Goal: Navigation & Orientation: Find specific page/section

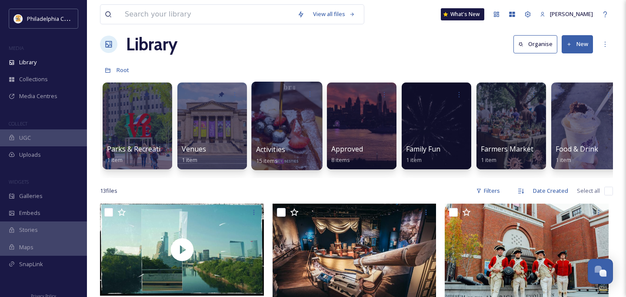
scroll to position [11, 0]
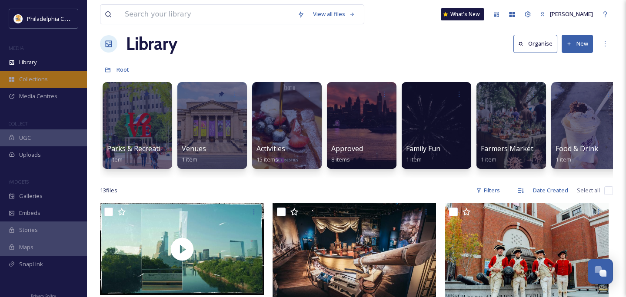
click at [42, 75] on span "Collections" at bounding box center [33, 79] width 29 height 8
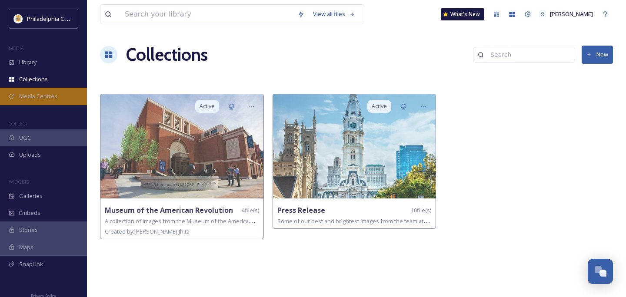
click at [55, 96] on span "Media Centres" at bounding box center [38, 96] width 38 height 8
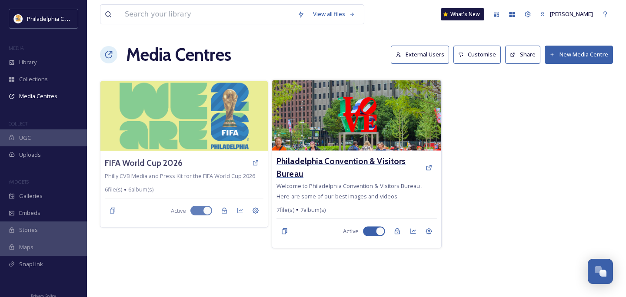
click at [358, 174] on h3 "Philadelphia Convention & Visitors Bureau" at bounding box center [348, 167] width 144 height 25
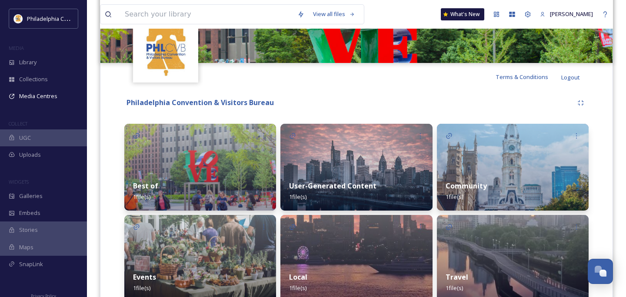
scroll to position [131, 0]
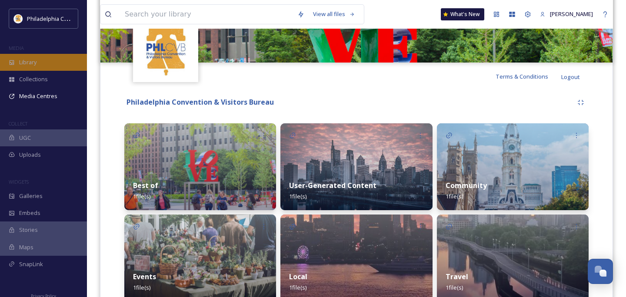
click at [41, 63] on div "Library" at bounding box center [43, 62] width 87 height 17
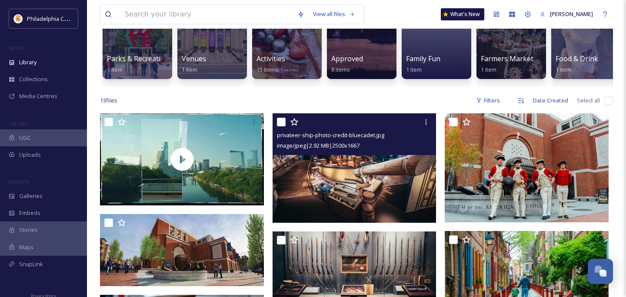
scroll to position [103, 0]
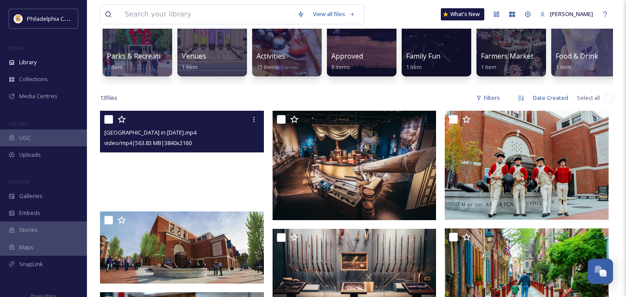
click at [215, 176] on video "Philadelphia in 2026.mp4" at bounding box center [182, 157] width 164 height 92
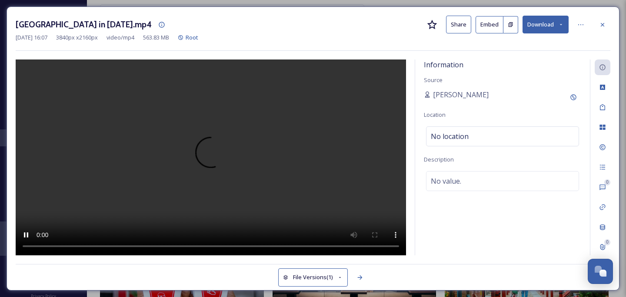
click at [490, 19] on button "Embed" at bounding box center [489, 24] width 28 height 17
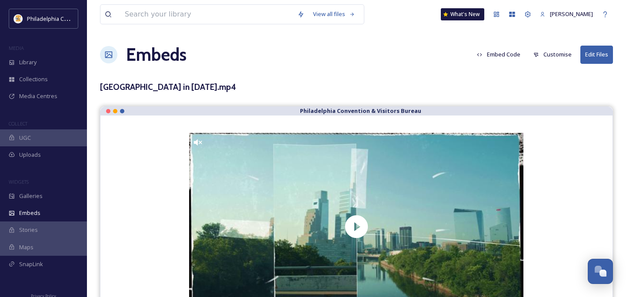
click at [505, 55] on button "Embed Code" at bounding box center [498, 54] width 52 height 17
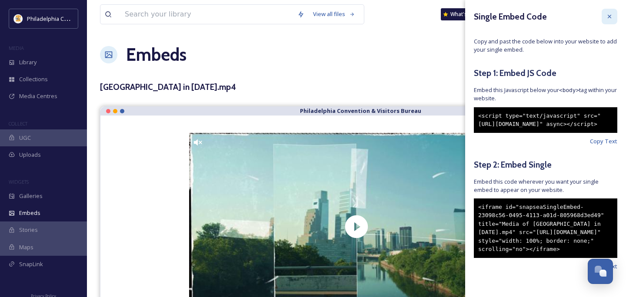
click at [610, 14] on icon at bounding box center [609, 16] width 7 height 7
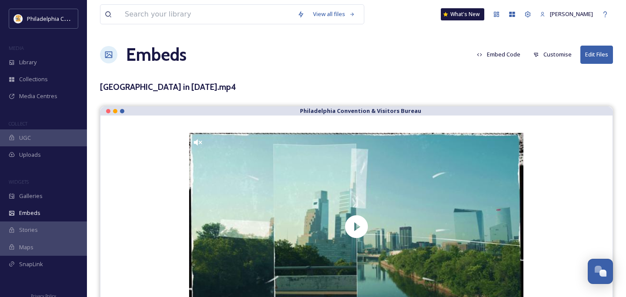
click at [23, 136] on span "UGC" at bounding box center [25, 138] width 12 height 8
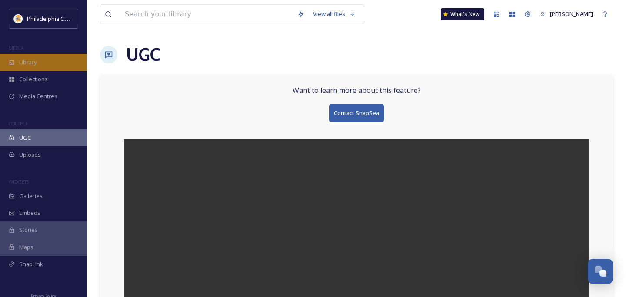
click at [51, 59] on div "Library" at bounding box center [43, 62] width 87 height 17
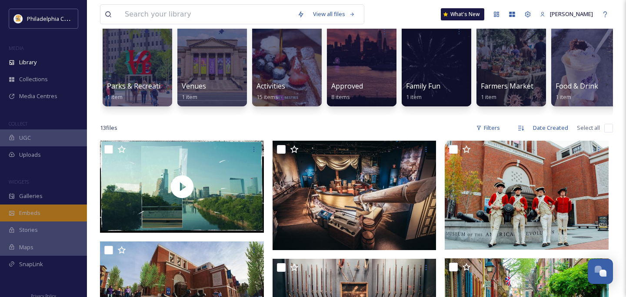
scroll to position [103, 0]
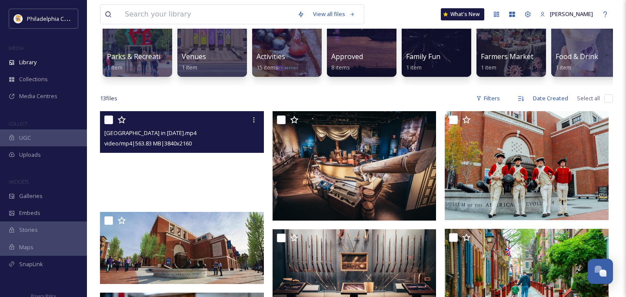
click at [225, 179] on video "Philadelphia in 2026.mp4" at bounding box center [182, 157] width 164 height 92
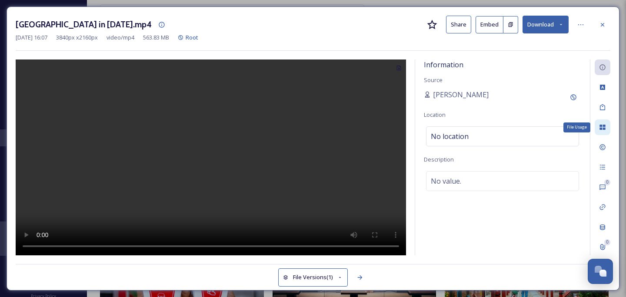
click at [601, 127] on icon at bounding box center [602, 127] width 6 height 5
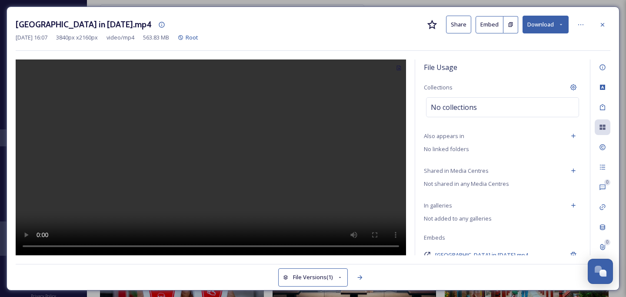
scroll to position [38, 0]
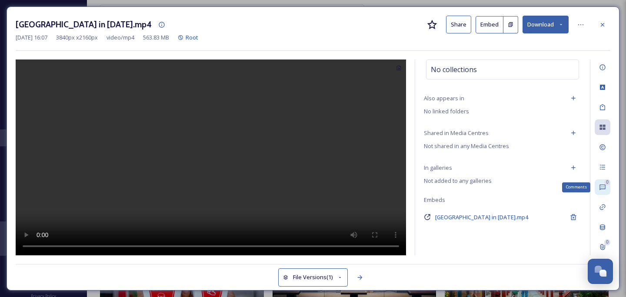
click at [602, 180] on div "0 Comments" at bounding box center [602, 187] width 16 height 16
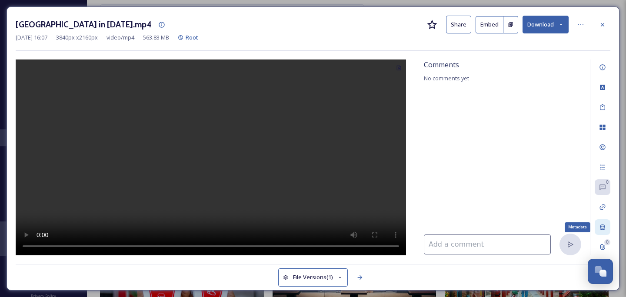
click at [601, 225] on icon at bounding box center [602, 228] width 5 height 6
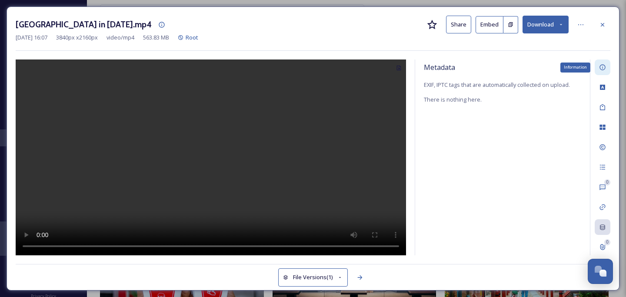
click at [602, 66] on icon at bounding box center [602, 67] width 7 height 7
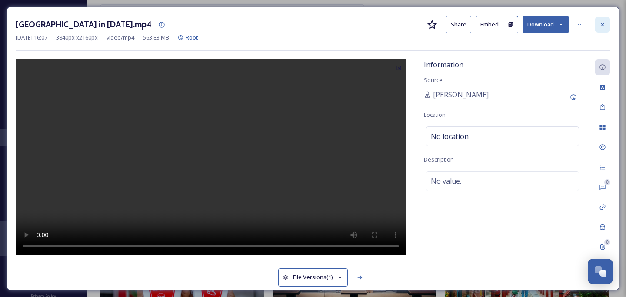
click at [602, 18] on div at bounding box center [602, 25] width 16 height 16
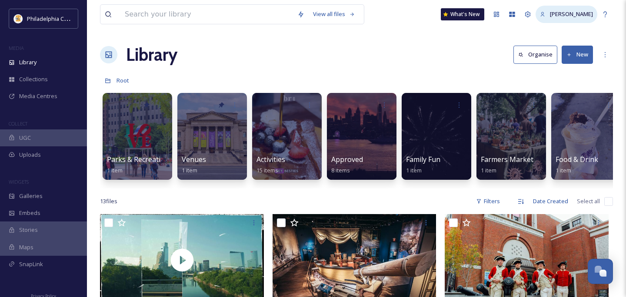
click at [580, 14] on span "[PERSON_NAME]" at bounding box center [571, 14] width 43 height 8
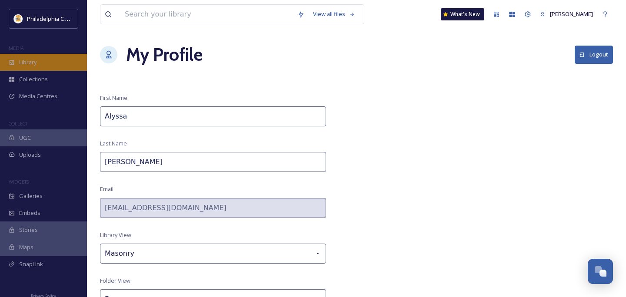
click at [32, 58] on span "Library" at bounding box center [27, 62] width 17 height 8
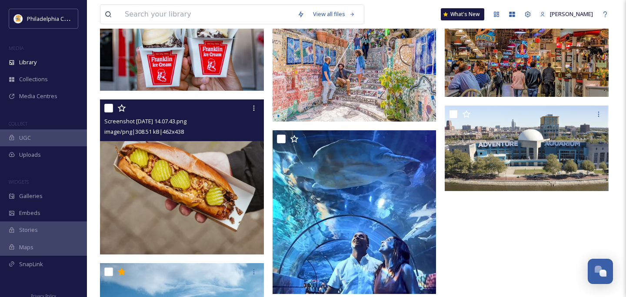
scroll to position [444, 0]
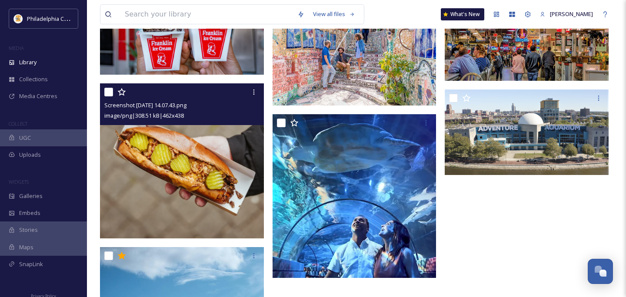
click at [209, 197] on img at bounding box center [182, 160] width 164 height 155
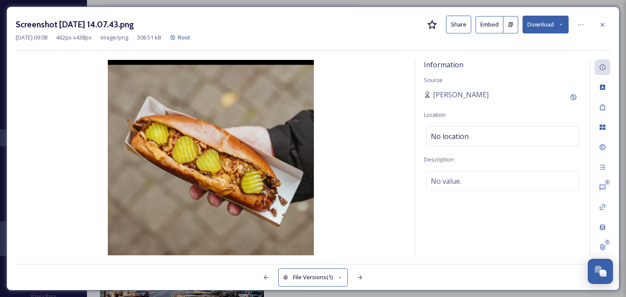
click at [451, 25] on button "Share" at bounding box center [458, 25] width 25 height 18
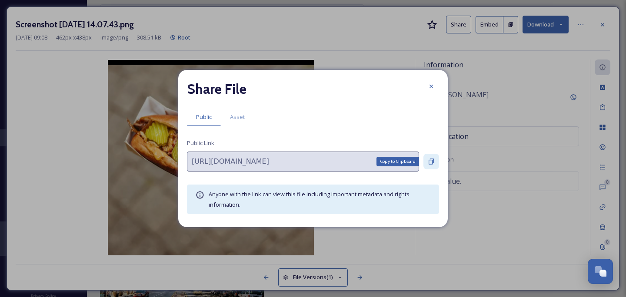
click at [429, 160] on icon at bounding box center [431, 161] width 7 height 7
click at [434, 84] on icon at bounding box center [431, 86] width 7 height 7
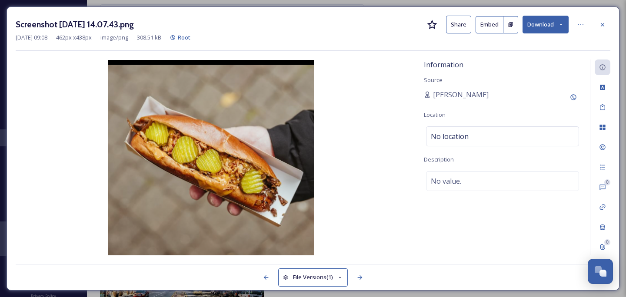
click at [461, 29] on button "Share" at bounding box center [458, 25] width 25 height 18
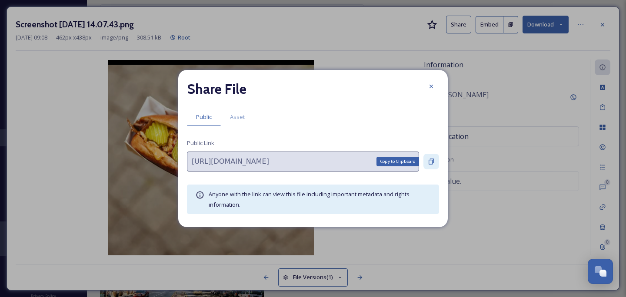
click at [433, 163] on icon at bounding box center [430, 162] width 5 height 6
click at [428, 87] on icon at bounding box center [431, 86] width 7 height 7
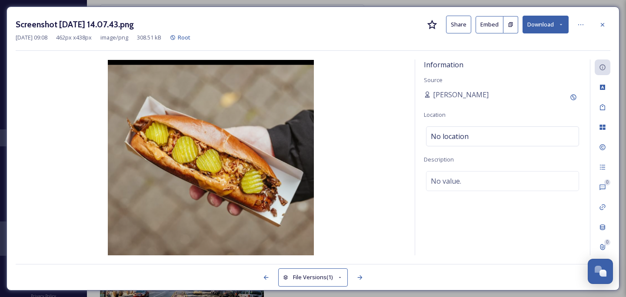
scroll to position [480, 0]
click at [602, 23] on icon at bounding box center [602, 24] width 7 height 7
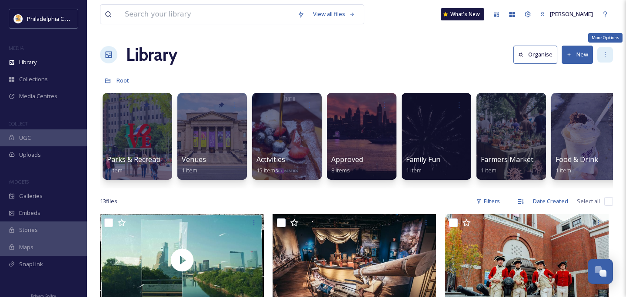
click at [606, 56] on icon at bounding box center [604, 54] width 7 height 7
click at [406, 66] on div "Library Organise New" at bounding box center [356, 55] width 513 height 26
click at [326, 15] on div "View all files" at bounding box center [333, 14] width 51 height 17
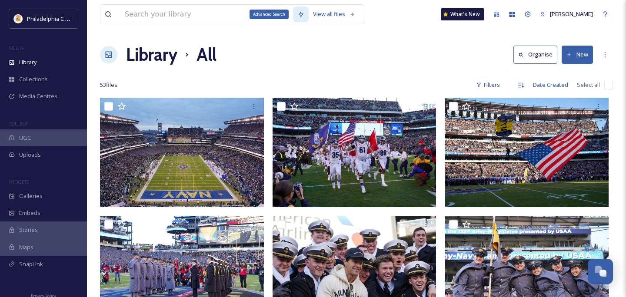
click at [298, 16] on icon at bounding box center [300, 14] width 5 height 7
click at [297, 11] on icon at bounding box center [300, 14] width 7 height 7
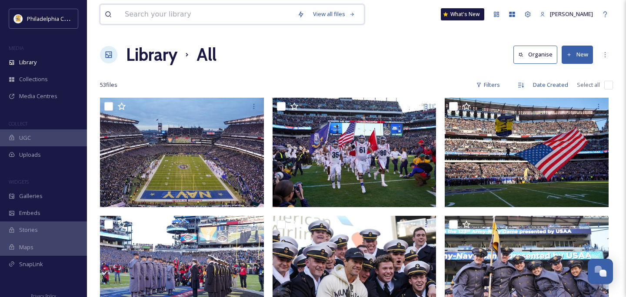
click at [188, 14] on input at bounding box center [206, 14] width 172 height 19
click at [36, 76] on span "Collections" at bounding box center [33, 79] width 29 height 8
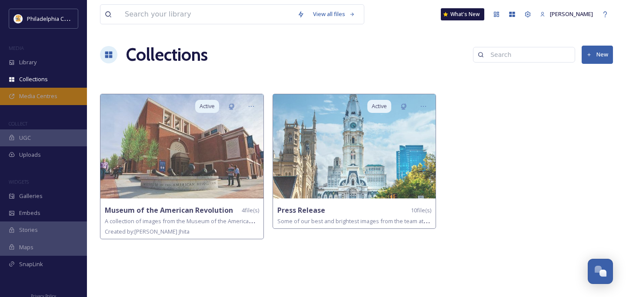
click at [28, 93] on span "Media Centres" at bounding box center [38, 96] width 38 height 8
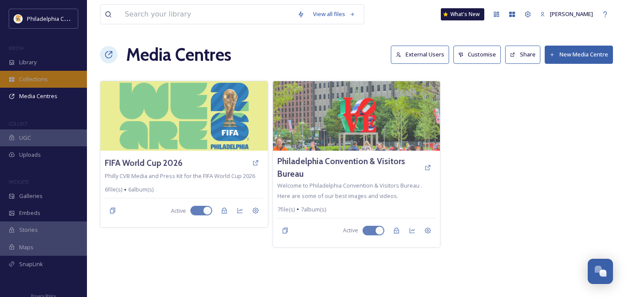
click at [43, 79] on span "Collections" at bounding box center [33, 79] width 29 height 8
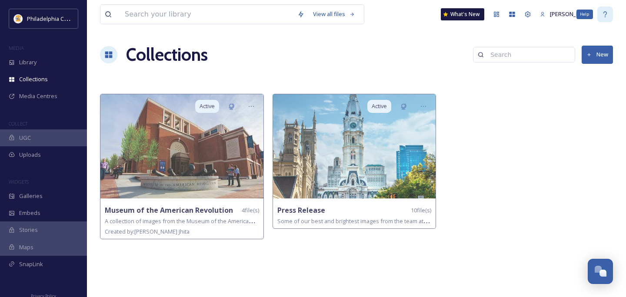
click at [606, 11] on icon at bounding box center [604, 14] width 7 height 7
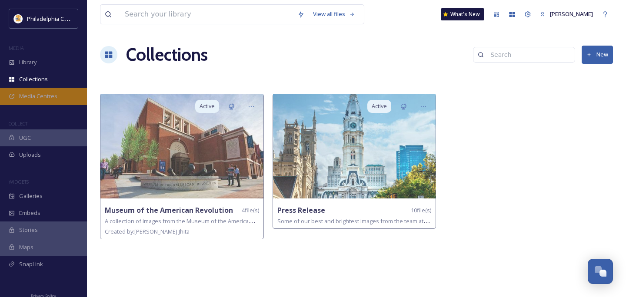
click at [36, 97] on span "Media Centres" at bounding box center [38, 96] width 38 height 8
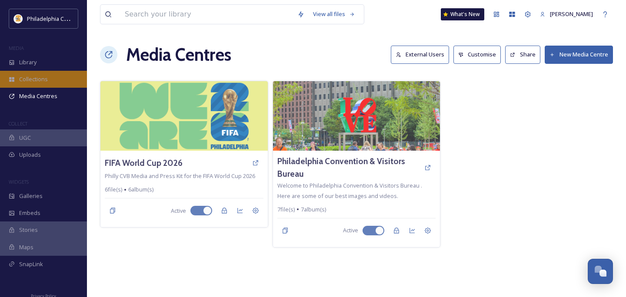
click at [31, 81] on span "Collections" at bounding box center [33, 79] width 29 height 8
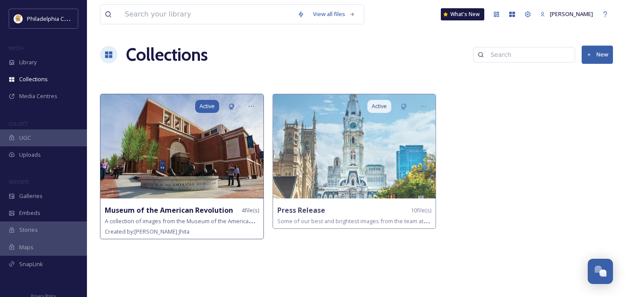
click at [205, 104] on span "Active" at bounding box center [206, 106] width 15 height 8
click at [254, 102] on div at bounding box center [251, 107] width 16 height 16
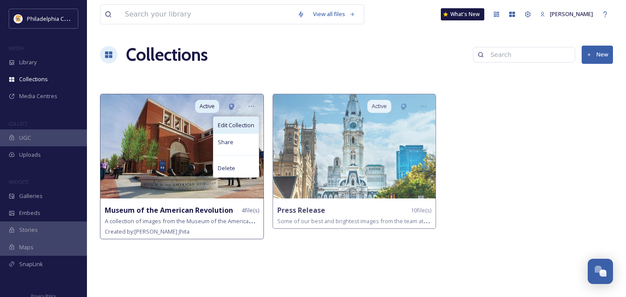
click at [245, 127] on span "Edit Collection" at bounding box center [236, 125] width 36 height 8
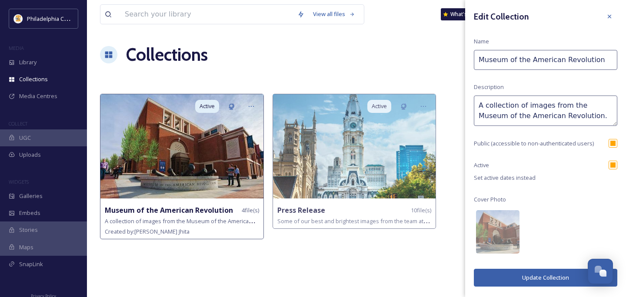
click at [418, 62] on div "Collections New" at bounding box center [356, 55] width 513 height 26
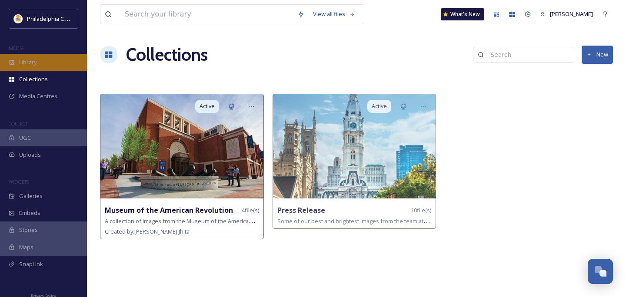
click at [53, 64] on div "Library" at bounding box center [43, 62] width 87 height 17
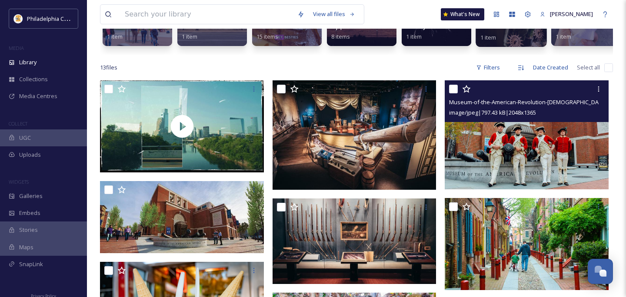
scroll to position [134, 0]
